Goal: Navigation & Orientation: Find specific page/section

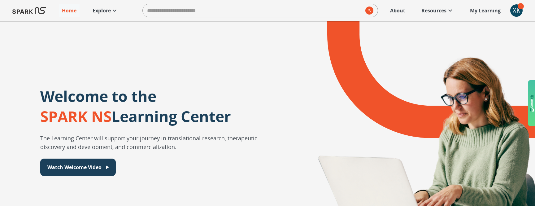
click at [71, 11] on p "Home" at bounding box center [69, 10] width 15 height 7
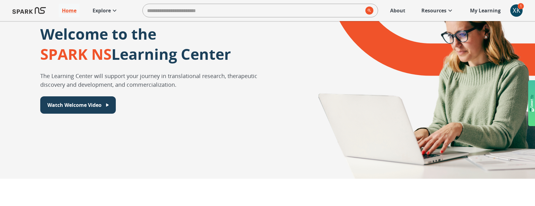
scroll to position [24, 0]
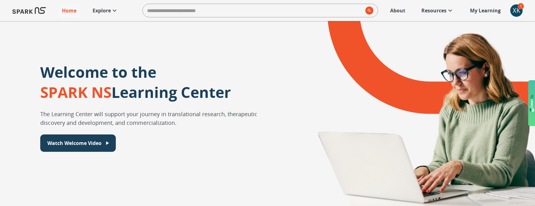
click at [518, 7] on span "1" at bounding box center [520, 6] width 6 height 6
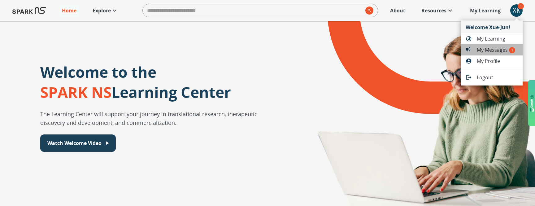
click at [503, 51] on span "My Messages 1" at bounding box center [497, 49] width 41 height 7
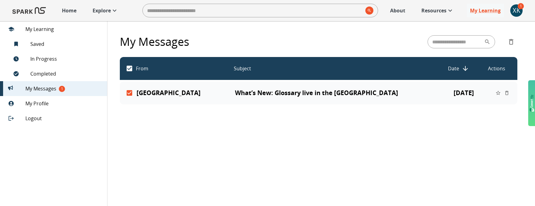
click at [304, 96] on p "What’s New: Glossary live in the [GEOGRAPHIC_DATA]" at bounding box center [334, 92] width 199 height 7
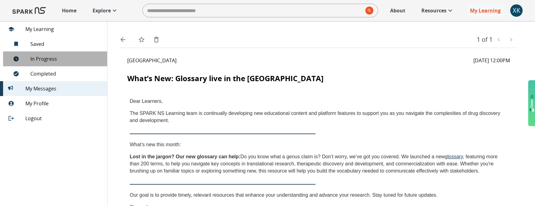
click at [42, 61] on span "In Progress" at bounding box center [66, 58] width 72 height 7
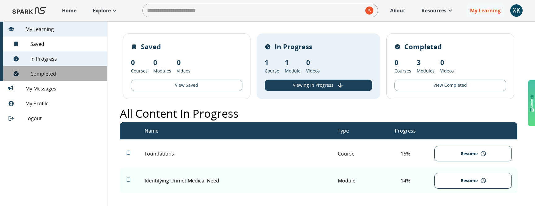
click at [41, 72] on span "Completed" at bounding box center [66, 73] width 72 height 7
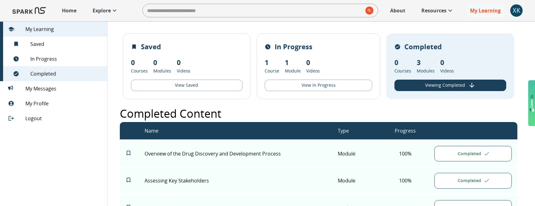
click at [71, 13] on p "Home" at bounding box center [69, 10] width 15 height 7
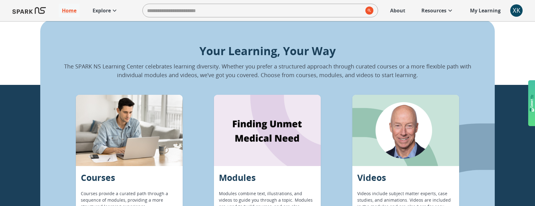
scroll to position [662, 0]
